Goal: Information Seeking & Learning: Check status

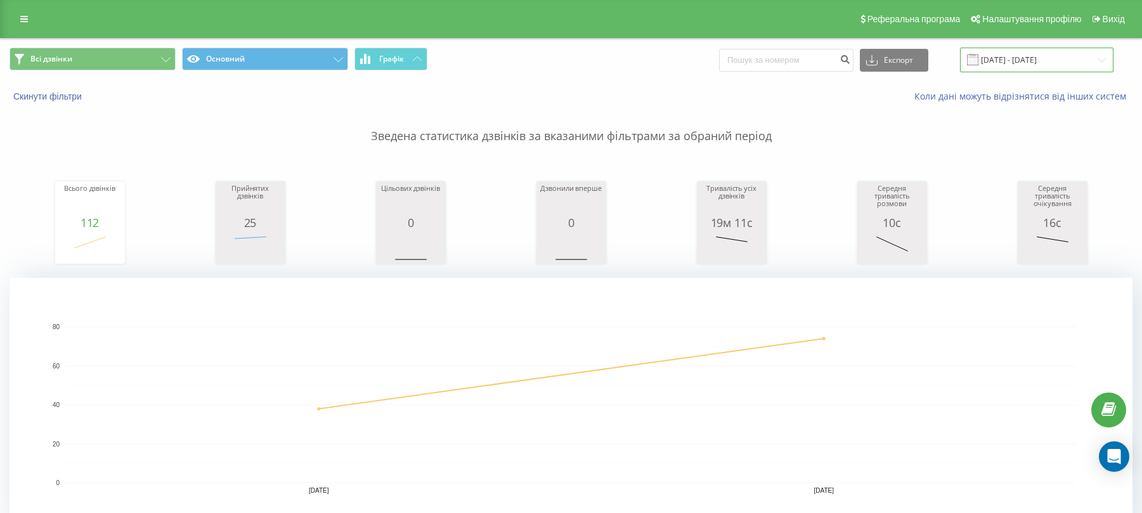
click at [1003, 57] on input "[DATE] - [DATE]" at bounding box center [1036, 60] width 153 height 25
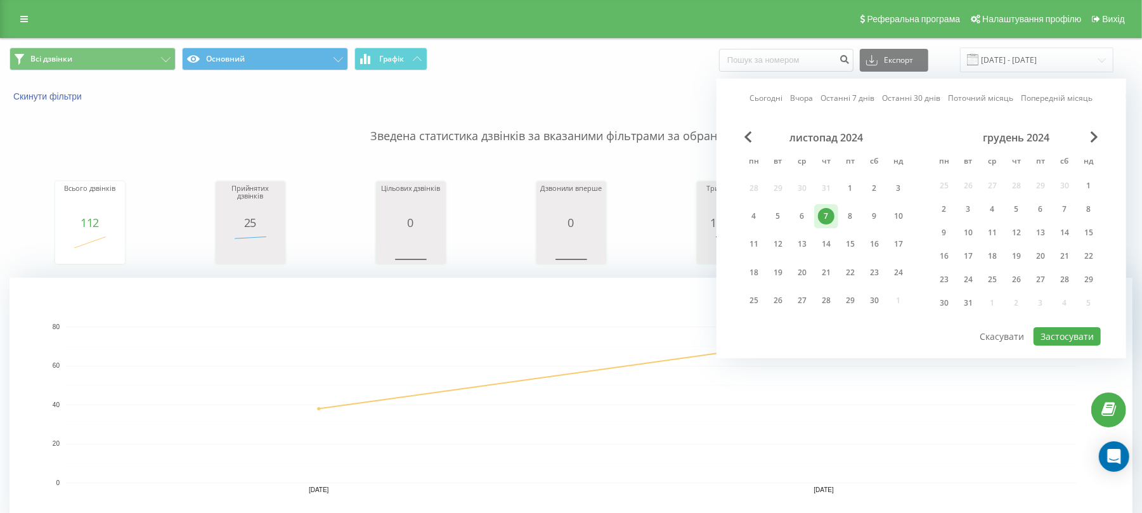
click at [1102, 138] on div "Сьогодні Вчора Останні 7 днів Останні 30 днів Поточний місяць Попередній місяць…" at bounding box center [922, 219] width 410 height 280
click at [1095, 137] on span "Next Month" at bounding box center [1095, 136] width 8 height 11
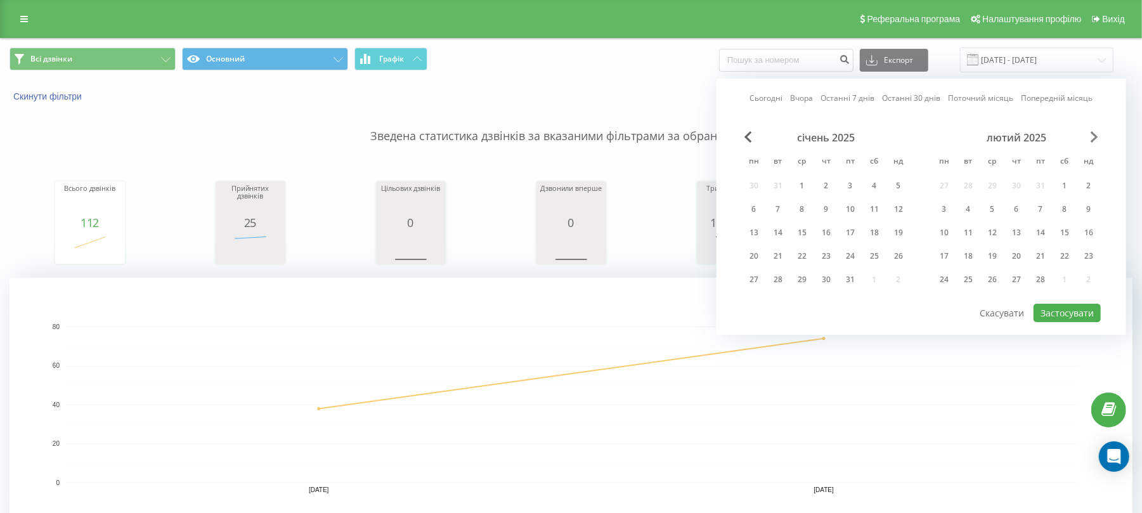
click at [1095, 137] on span "Next Month" at bounding box center [1095, 136] width 8 height 11
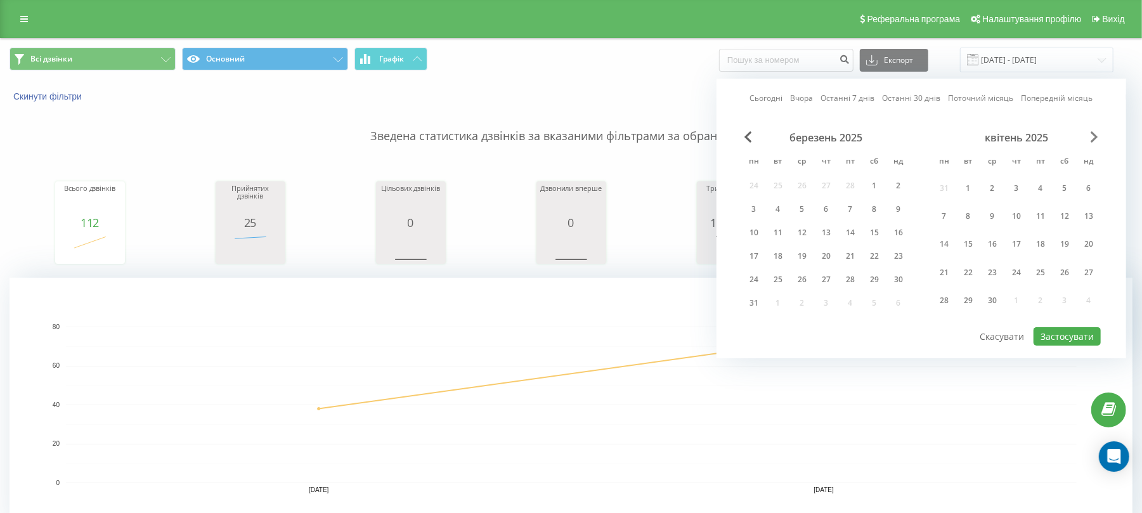
click at [1095, 137] on span "Next Month" at bounding box center [1095, 136] width 8 height 11
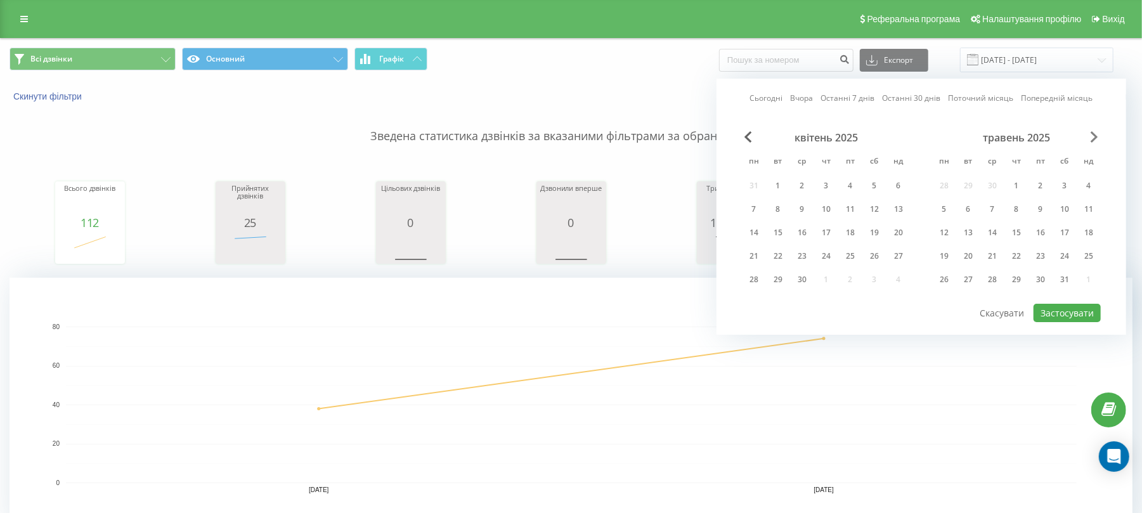
click at [1095, 137] on span "Next Month" at bounding box center [1095, 136] width 8 height 11
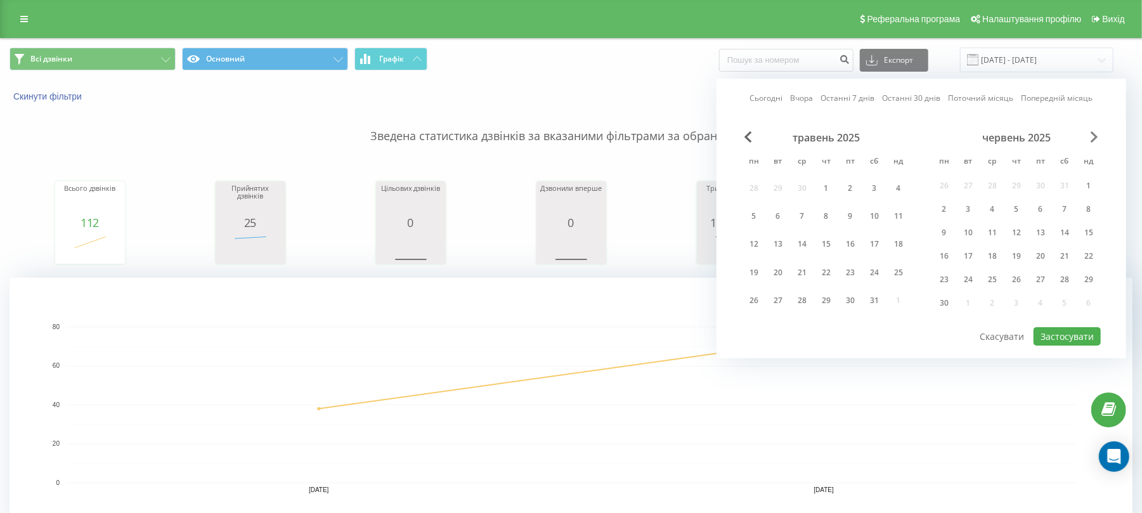
click at [1095, 137] on span "Next Month" at bounding box center [1095, 136] width 8 height 11
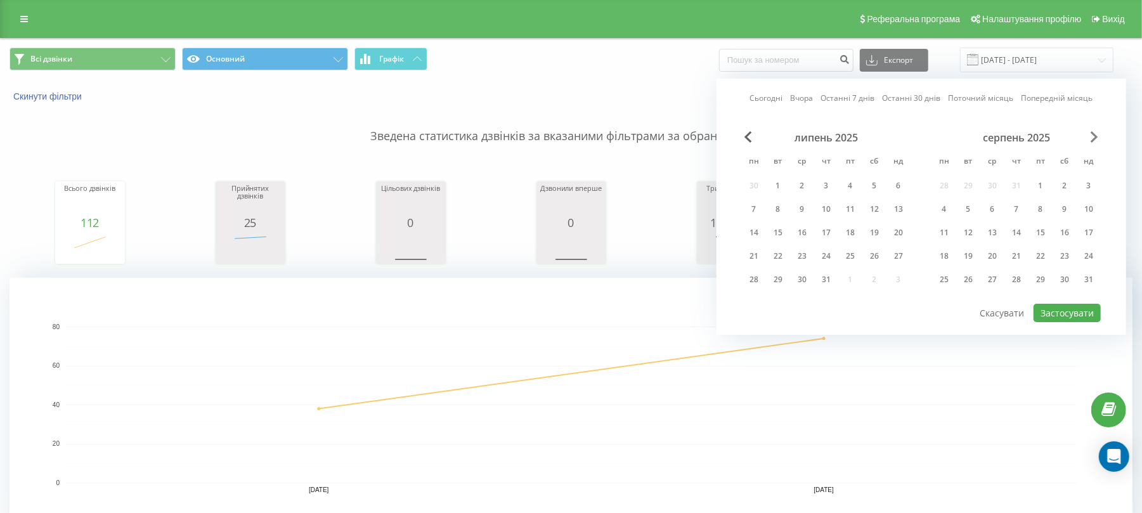
click at [1095, 137] on span "Next Month" at bounding box center [1095, 136] width 8 height 11
click at [950, 256] on div "22" at bounding box center [944, 256] width 16 height 16
click at [1061, 310] on button "Застосувати" at bounding box center [1067, 313] width 67 height 18
type input "[DATE] - [DATE]"
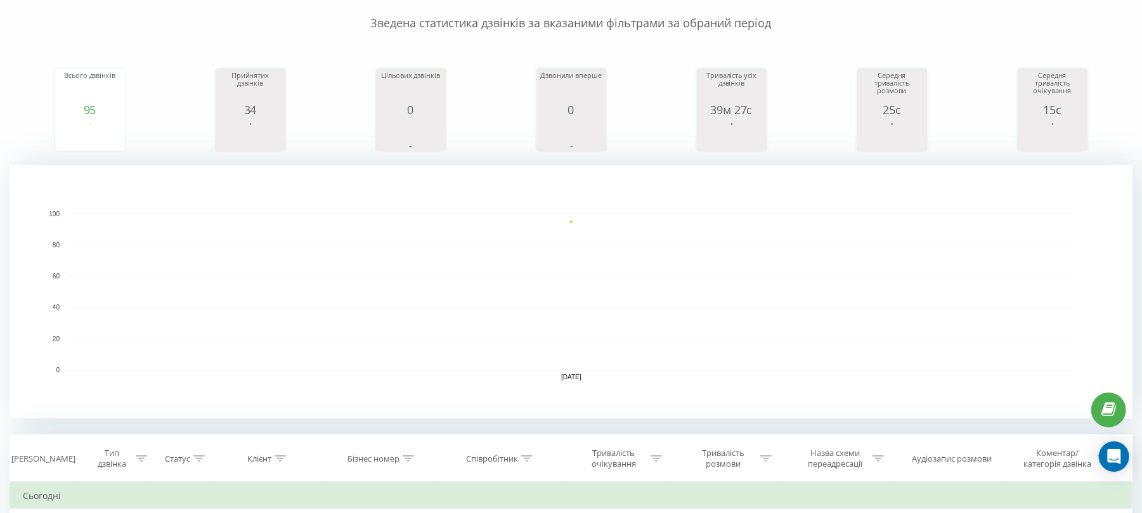
scroll to position [254, 0]
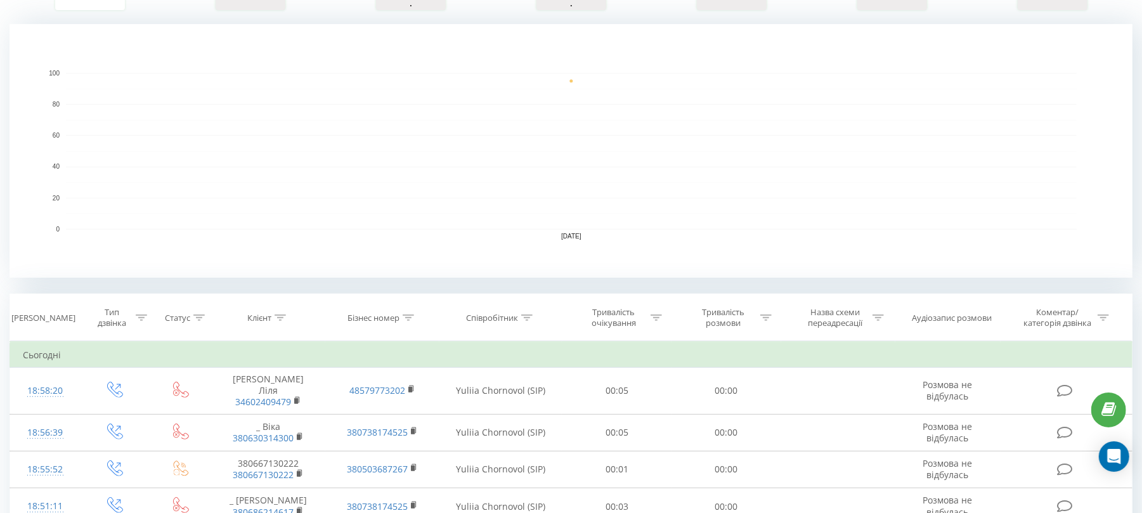
click at [772, 317] on div "Тривалість розмови" at bounding box center [727, 318] width 110 height 22
click at [759, 377] on div at bounding box center [720, 379] width 90 height 12
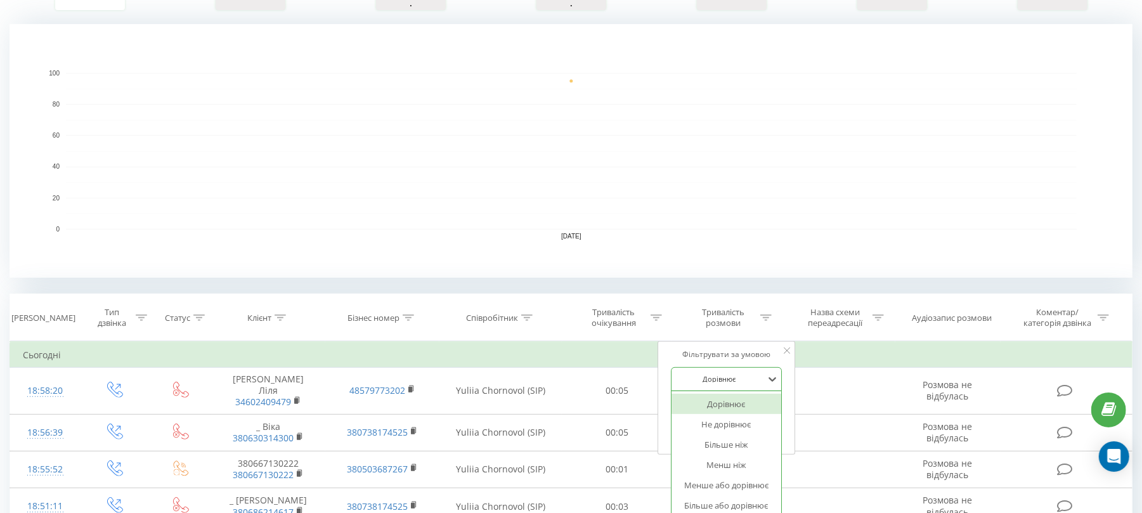
scroll to position [261, 0]
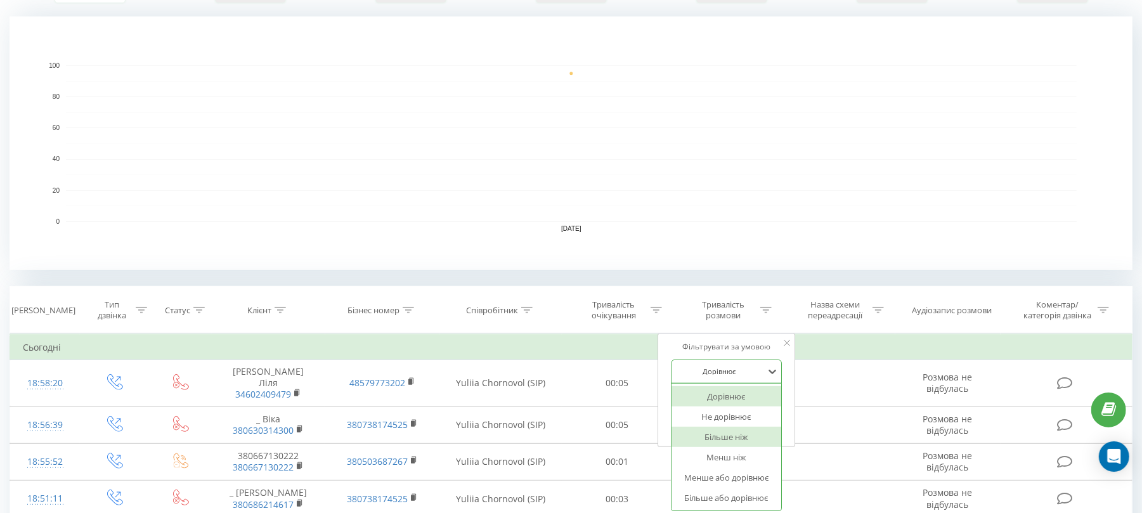
click at [747, 441] on div "Більше ніж" at bounding box center [727, 437] width 110 height 20
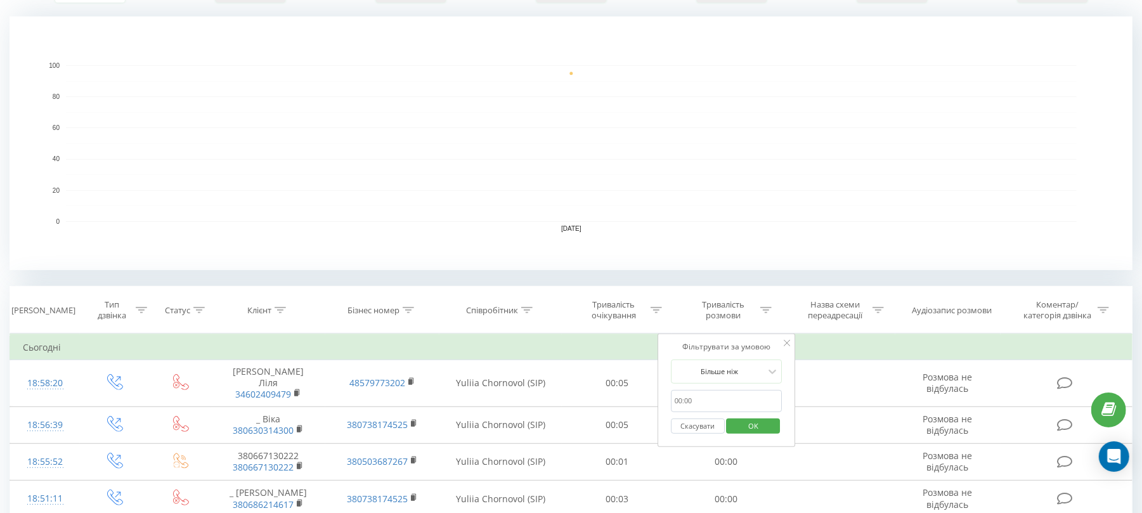
click at [735, 399] on input "text" at bounding box center [727, 401] width 112 height 22
type input "00:59"
click at [759, 424] on span "OK" at bounding box center [754, 426] width 36 height 20
